Goal: Transaction & Acquisition: Purchase product/service

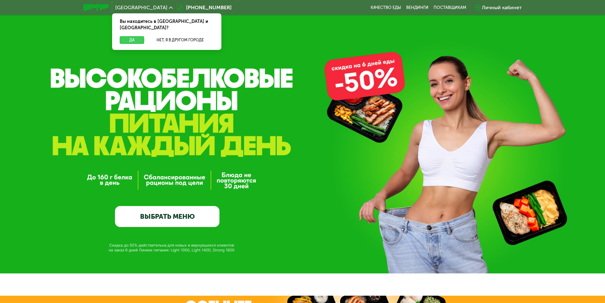
drag, startPoint x: 138, startPoint y: 33, endPoint x: 138, endPoint y: 38, distance: 4.8
click at [137, 36] on button "Да" at bounding box center [132, 40] width 24 height 8
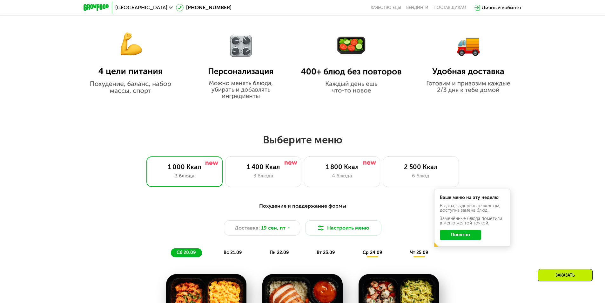
scroll to position [445, 0]
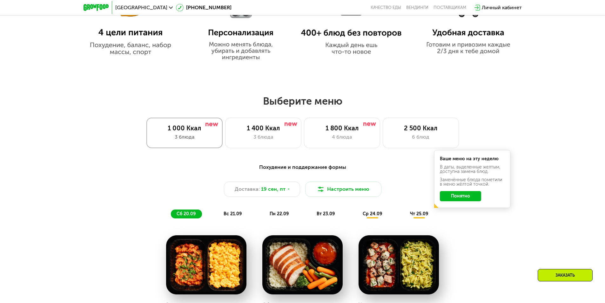
click at [178, 138] on div "3 блюда" at bounding box center [184, 137] width 63 height 8
click at [233, 216] on span "вс 21.09" at bounding box center [233, 213] width 18 height 5
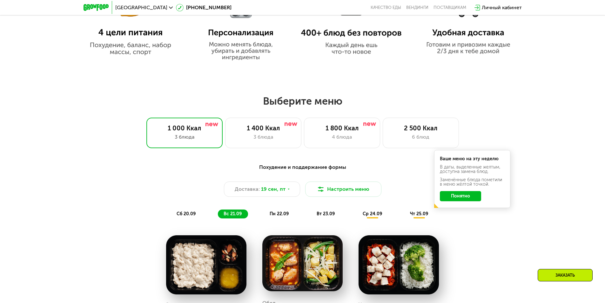
click at [278, 215] on span "пн 22.09" at bounding box center [279, 213] width 19 height 5
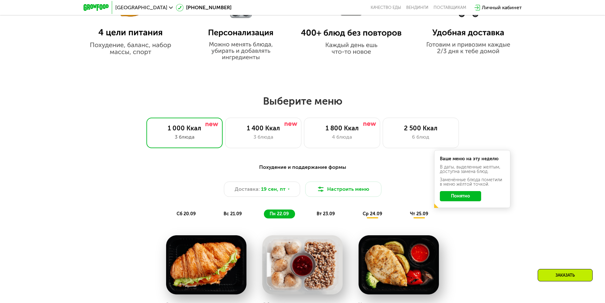
click at [323, 215] on span "вт 23.09" at bounding box center [326, 213] width 18 height 5
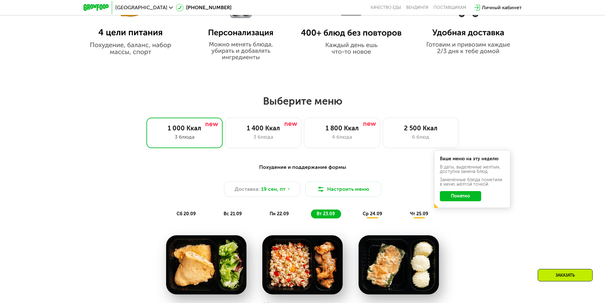
click at [374, 216] on span "ср 24.09" at bounding box center [372, 213] width 19 height 5
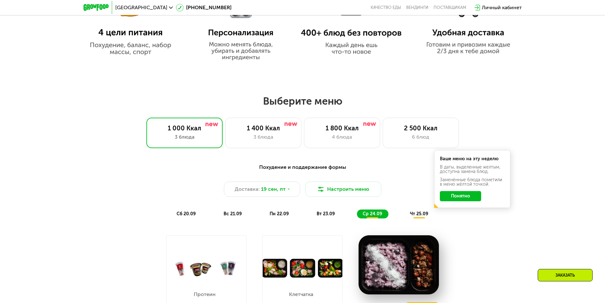
scroll to position [508, 0]
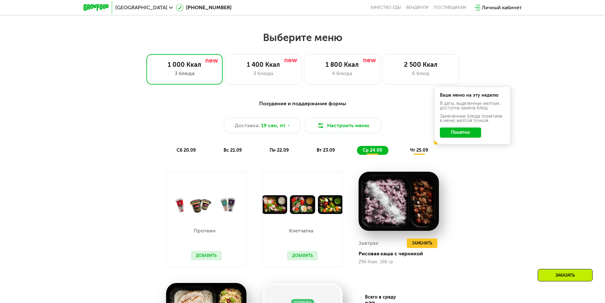
click at [421, 153] on span "чт 25.09" at bounding box center [419, 149] width 18 height 5
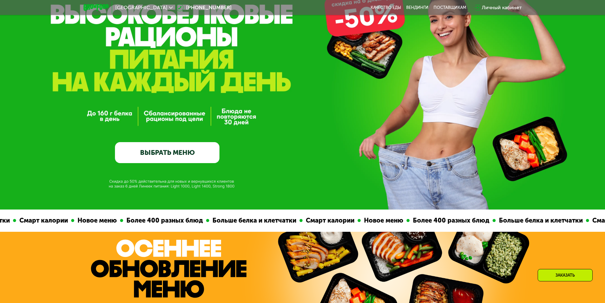
scroll to position [64, 0]
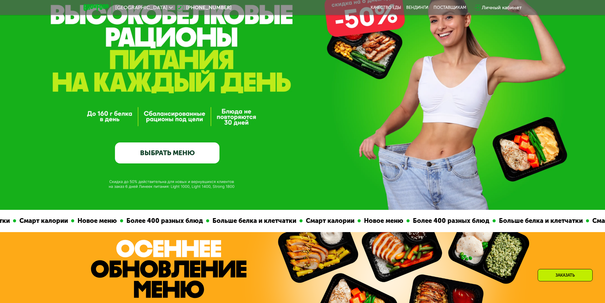
click at [148, 153] on link "ВЫБРАТЬ МЕНЮ" at bounding box center [167, 152] width 105 height 21
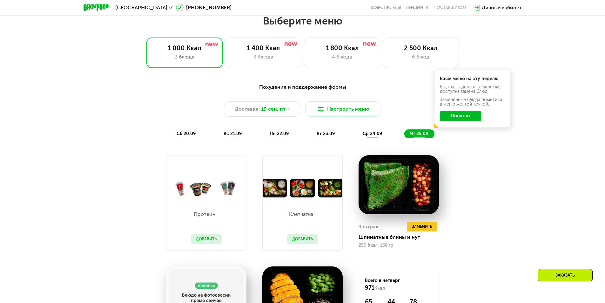
scroll to position [527, 0]
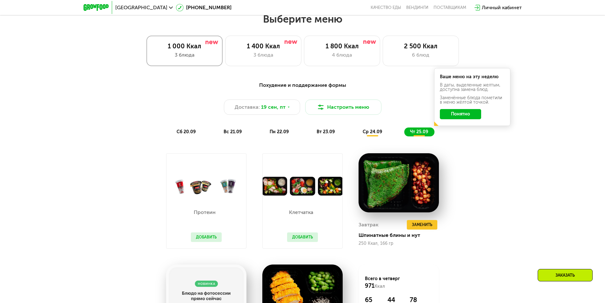
click at [198, 53] on div "3 блюда" at bounding box center [184, 55] width 63 height 8
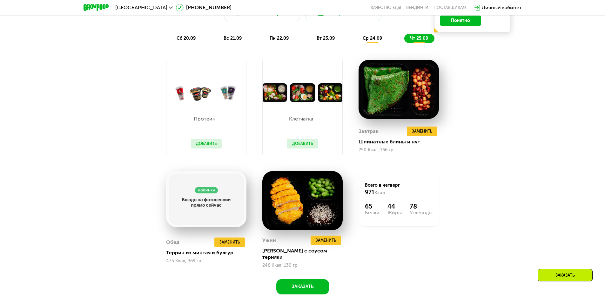
scroll to position [622, 0]
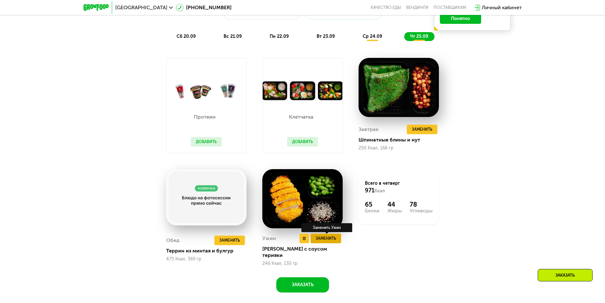
click at [325, 242] on span "Заменить" at bounding box center [326, 238] width 20 height 6
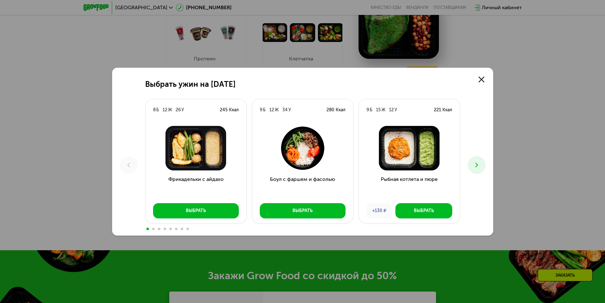
scroll to position [686, 0]
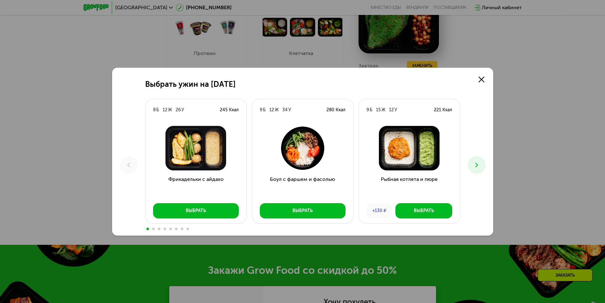
click at [478, 166] on icon at bounding box center [477, 165] width 8 height 8
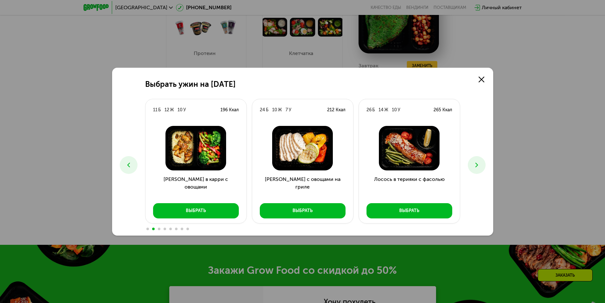
click at [478, 166] on icon at bounding box center [477, 165] width 8 height 8
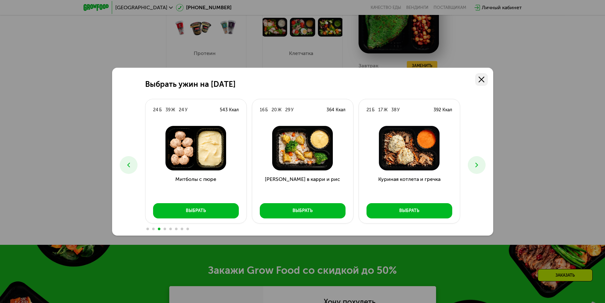
click at [479, 82] on icon at bounding box center [482, 80] width 6 height 6
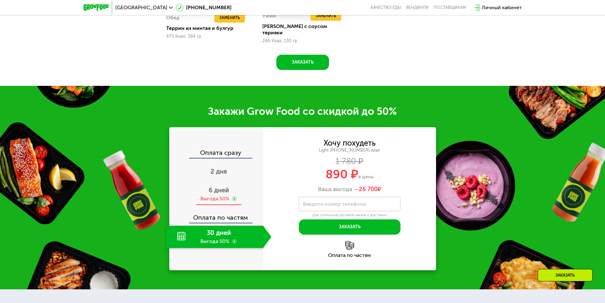
scroll to position [876, 0]
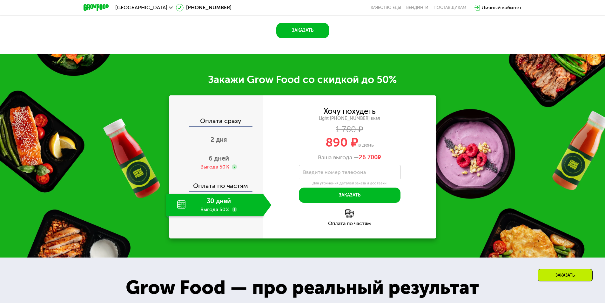
click at [219, 204] on div "30 дней Выгода 50%" at bounding box center [214, 205] width 97 height 22
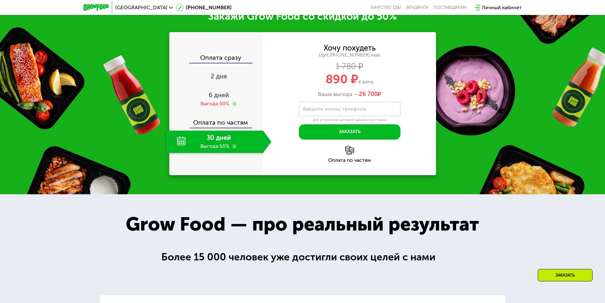
scroll to position [940, 0]
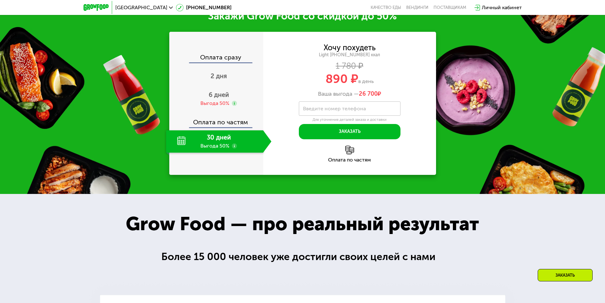
click at [218, 144] on div "30 дней Выгода 50%" at bounding box center [214, 141] width 97 height 22
drag, startPoint x: 181, startPoint y: 139, endPoint x: 208, endPoint y: 114, distance: 37.6
click at [181, 139] on div "30 дней Выгода 50%" at bounding box center [214, 141] width 97 height 22
click at [217, 92] on span "6 дней" at bounding box center [219, 95] width 20 height 8
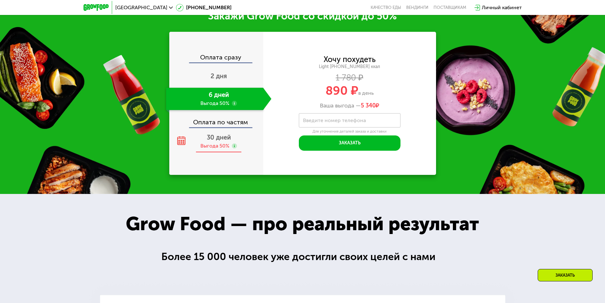
click at [213, 142] on div "Выгода 50%" at bounding box center [215, 145] width 29 height 7
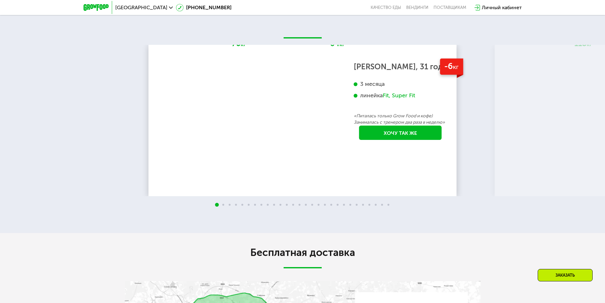
scroll to position [1448, 0]
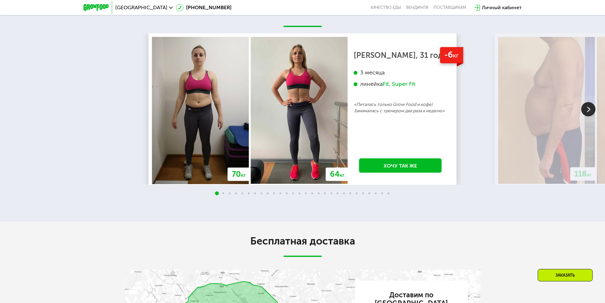
click at [589, 107] on img at bounding box center [589, 109] width 14 height 14
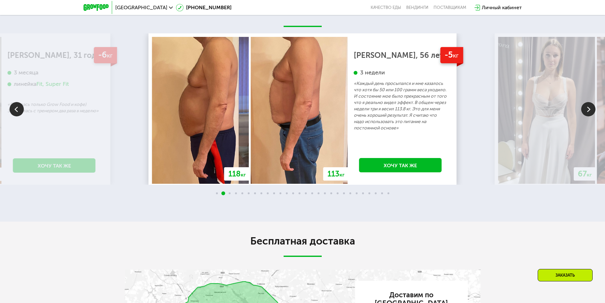
click at [589, 107] on img at bounding box center [589, 109] width 14 height 14
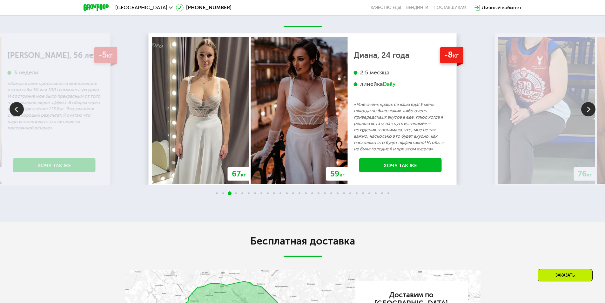
click at [586, 105] on img at bounding box center [589, 109] width 14 height 14
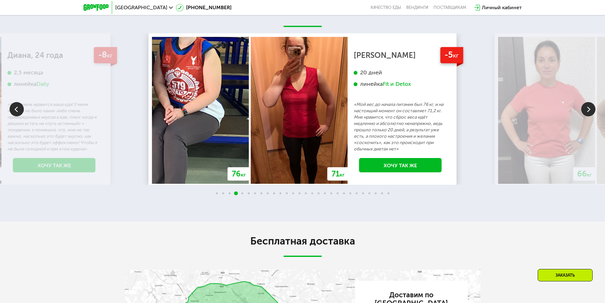
click at [586, 105] on img at bounding box center [589, 109] width 14 height 14
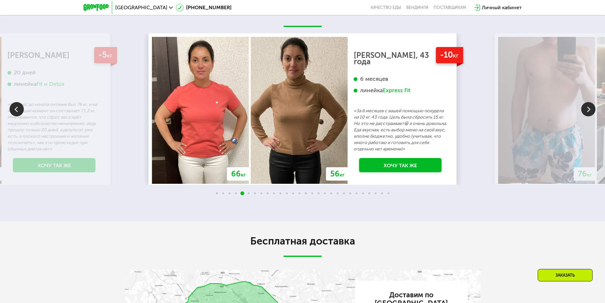
click at [584, 105] on img at bounding box center [589, 109] width 14 height 14
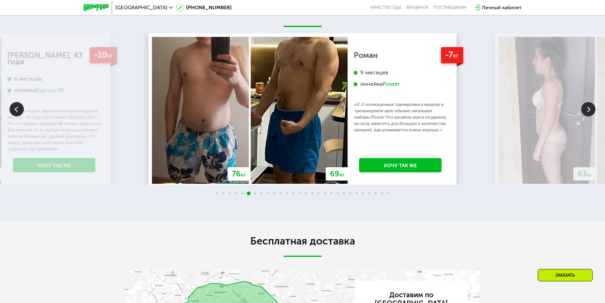
click at [584, 105] on img at bounding box center [589, 109] width 14 height 14
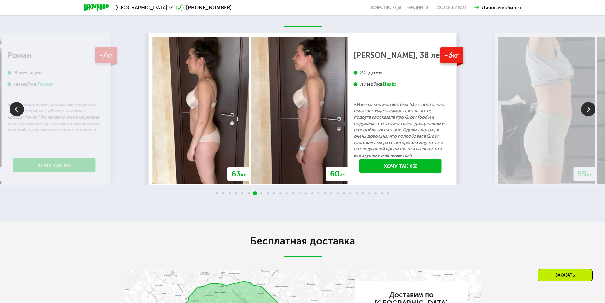
click at [584, 105] on img at bounding box center [589, 109] width 14 height 14
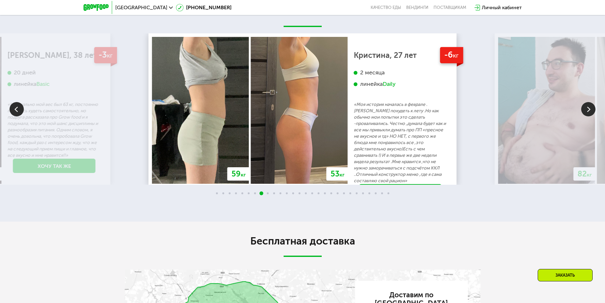
click at [584, 105] on img at bounding box center [589, 109] width 14 height 14
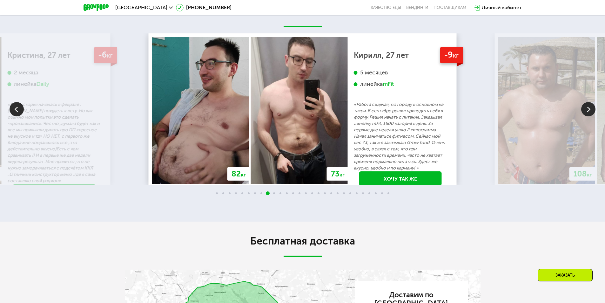
click at [590, 105] on img at bounding box center [589, 109] width 14 height 14
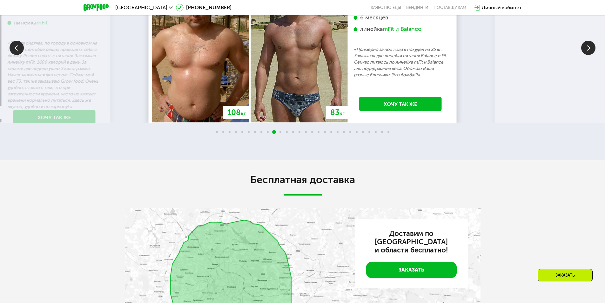
scroll to position [1607, 0]
